Goal: Transaction & Acquisition: Purchase product/service

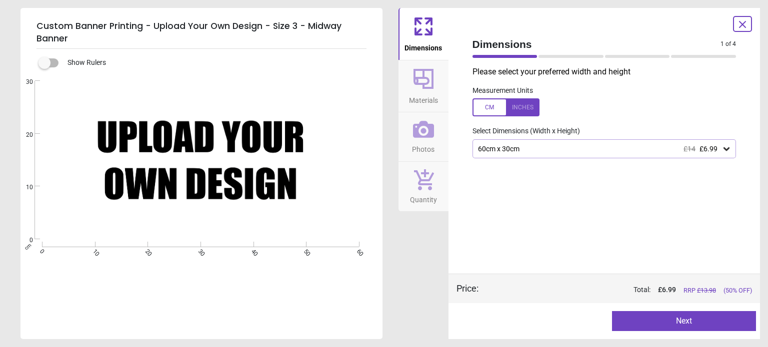
scroll to position [50, 0]
click at [630, 145] on div "60cm x 30cm £14 £6.99" at bounding box center [599, 149] width 245 height 8
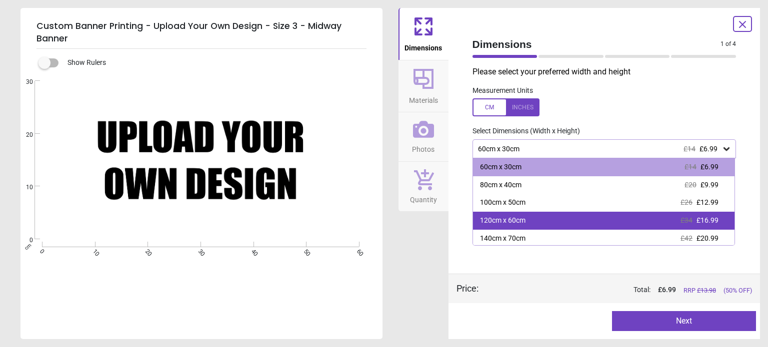
scroll to position [0, 0]
click at [592, 217] on div "120cm x 60cm £34 £16.99" at bounding box center [604, 221] width 262 height 18
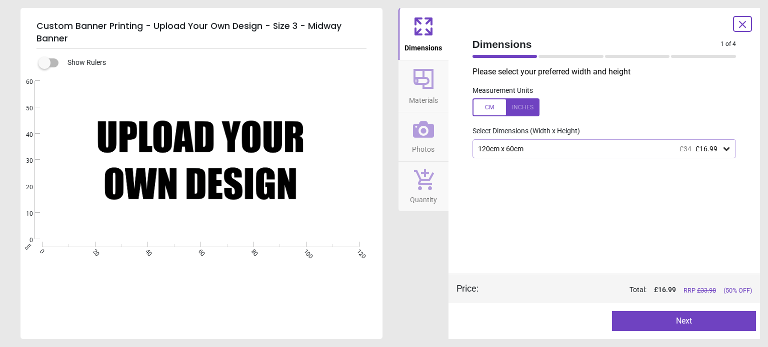
click at [598, 109] on label at bounding box center [604, 107] width 264 height 18
click at [574, 110] on label at bounding box center [604, 107] width 264 height 18
click at [493, 112] on div at bounding box center [505, 107] width 67 height 18
click at [591, 153] on div "47.2" x 23.6" (3ft 11" x 2ft) £34 £16.99" at bounding box center [599, 149] width 245 height 8
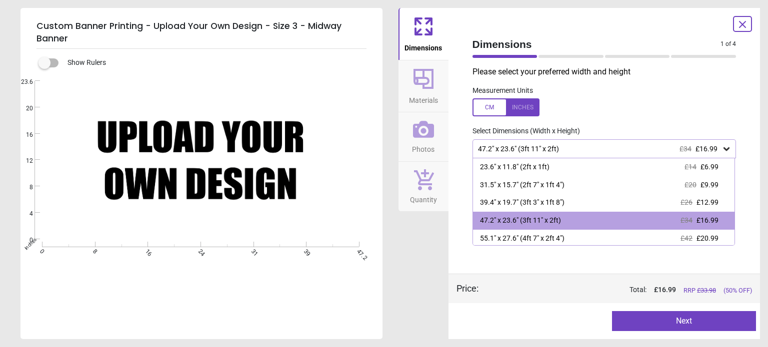
click at [500, 112] on div at bounding box center [505, 107] width 67 height 18
click at [594, 92] on div "Measurement Units" at bounding box center [604, 101] width 280 height 39
click at [536, 106] on div at bounding box center [505, 107] width 67 height 18
click at [628, 111] on label at bounding box center [604, 107] width 264 height 18
click at [586, 77] on p "Please select your preferred width and height" at bounding box center [608, 71] width 272 height 11
